Goal: Task Accomplishment & Management: Manage account settings

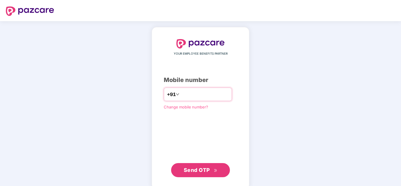
type input "**********"
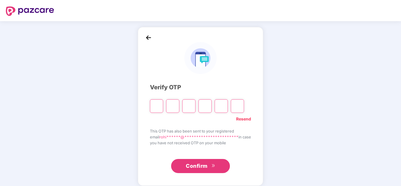
type input "*"
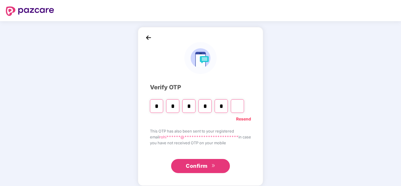
type input "*"
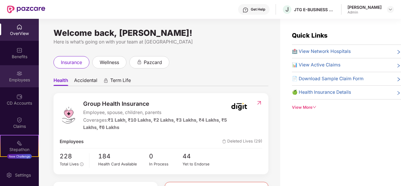
click at [17, 75] on img at bounding box center [19, 74] width 6 height 6
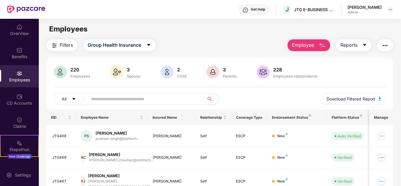
click at [143, 97] on input "text" at bounding box center [144, 99] width 106 height 9
type input "*****"
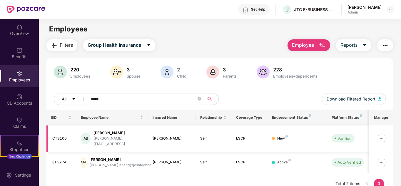
click at [381, 135] on img at bounding box center [381, 138] width 9 height 9
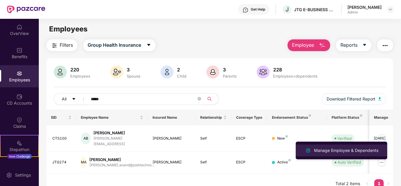
click at [354, 152] on div "Manage Employee & Dependents" at bounding box center [346, 150] width 67 height 6
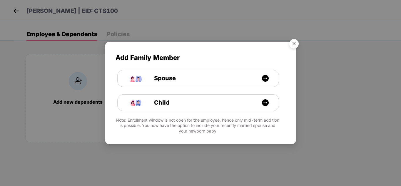
click at [293, 48] on img "Close" at bounding box center [294, 44] width 16 height 16
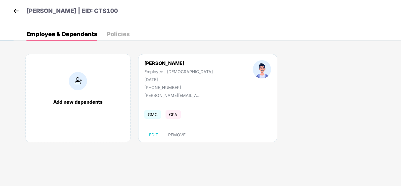
click at [118, 34] on div "Policies" at bounding box center [118, 34] width 23 height 6
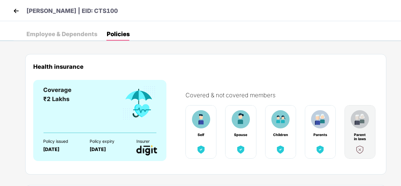
click at [86, 33] on div "Employee & Dependents" at bounding box center [61, 34] width 71 height 6
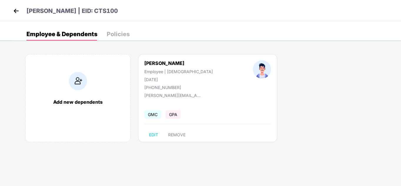
click at [113, 31] on div "Policies" at bounding box center [118, 34] width 23 height 6
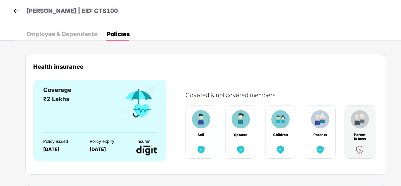
click at [261, 99] on div "Covered & not covered members Self Spouse Children Parents Parent in laws" at bounding box center [279, 121] width 199 height 82
click at [75, 38] on div "Employee & Dependents" at bounding box center [61, 34] width 71 height 13
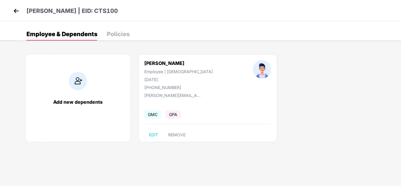
click at [19, 9] on img at bounding box center [16, 10] width 9 height 9
